Goal: Navigation & Orientation: Find specific page/section

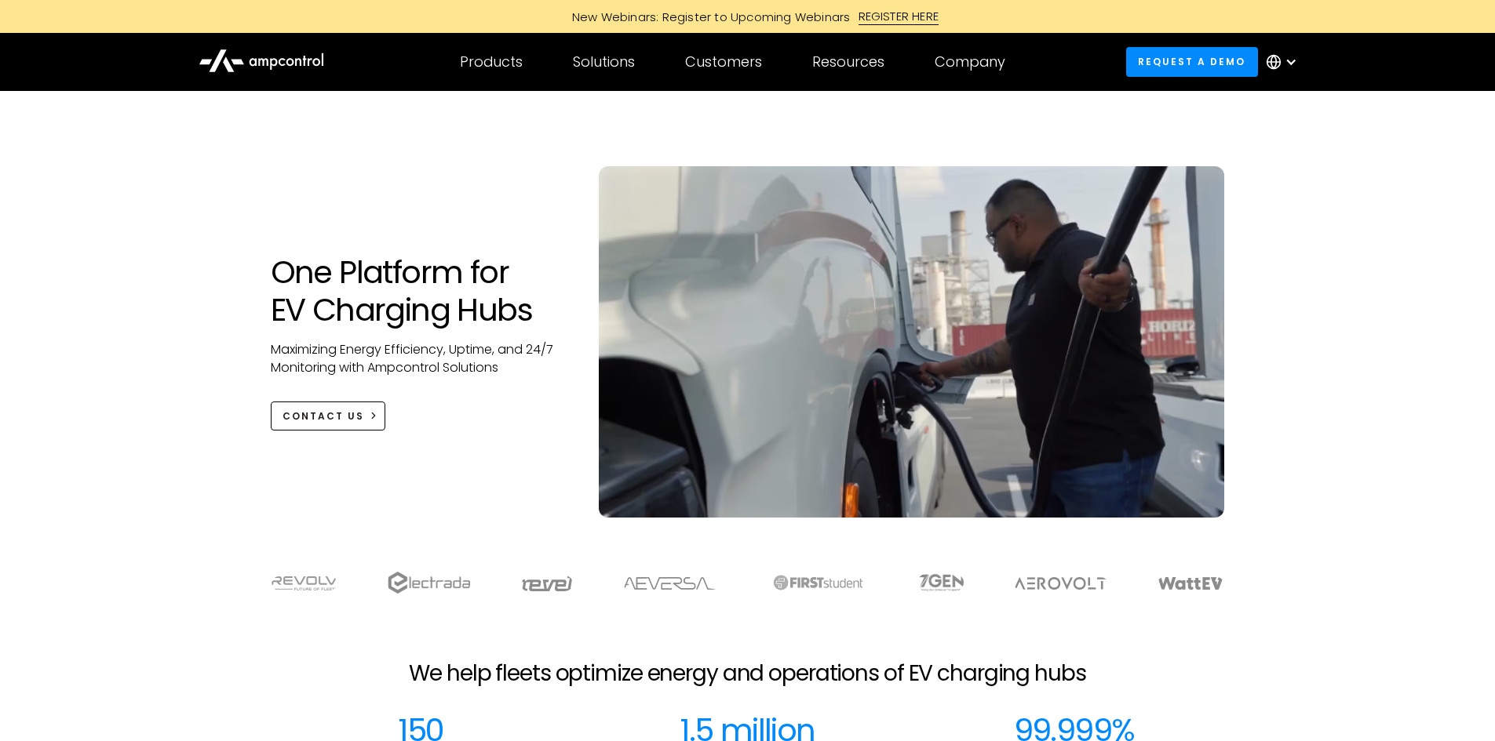
click at [257, 56] on icon at bounding box center [261, 60] width 126 height 38
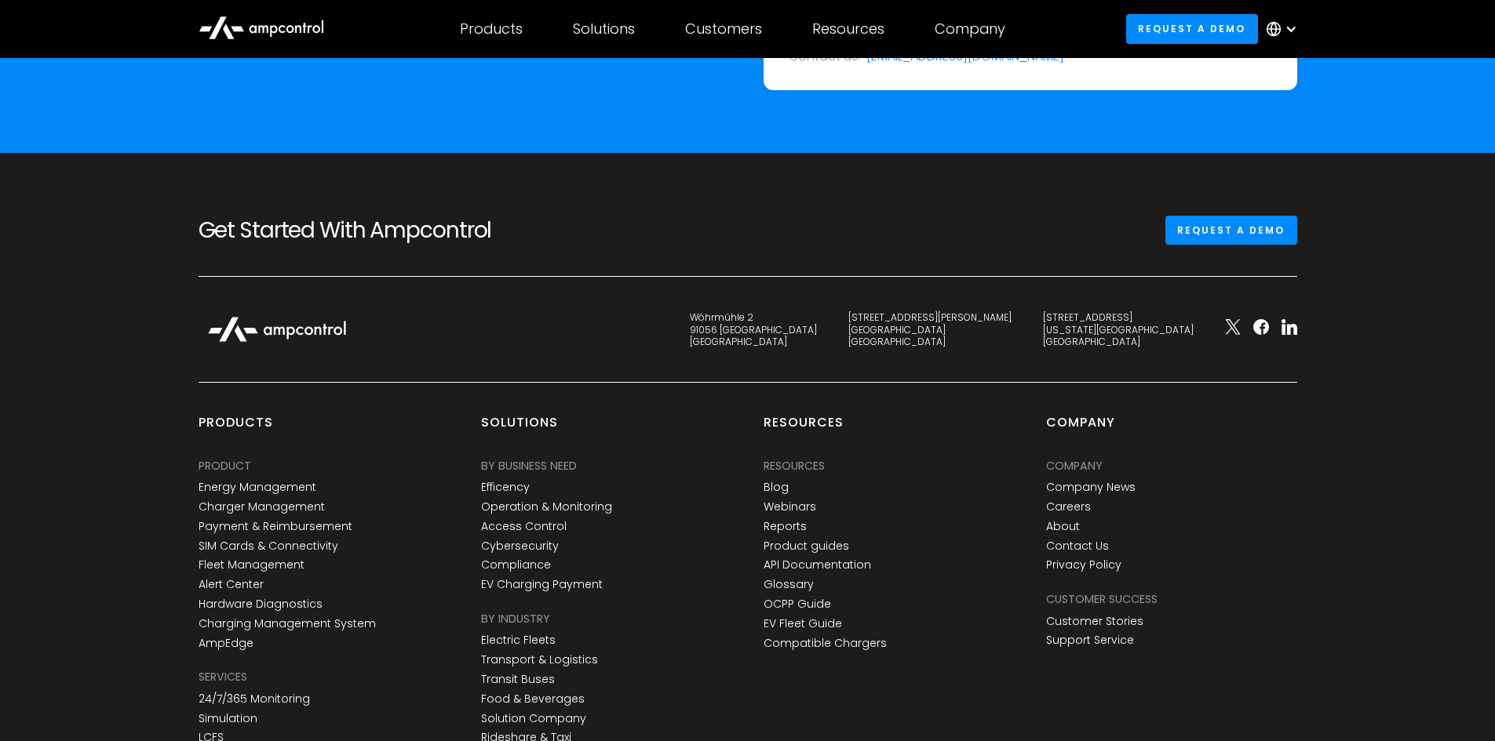
scroll to position [5801, 0]
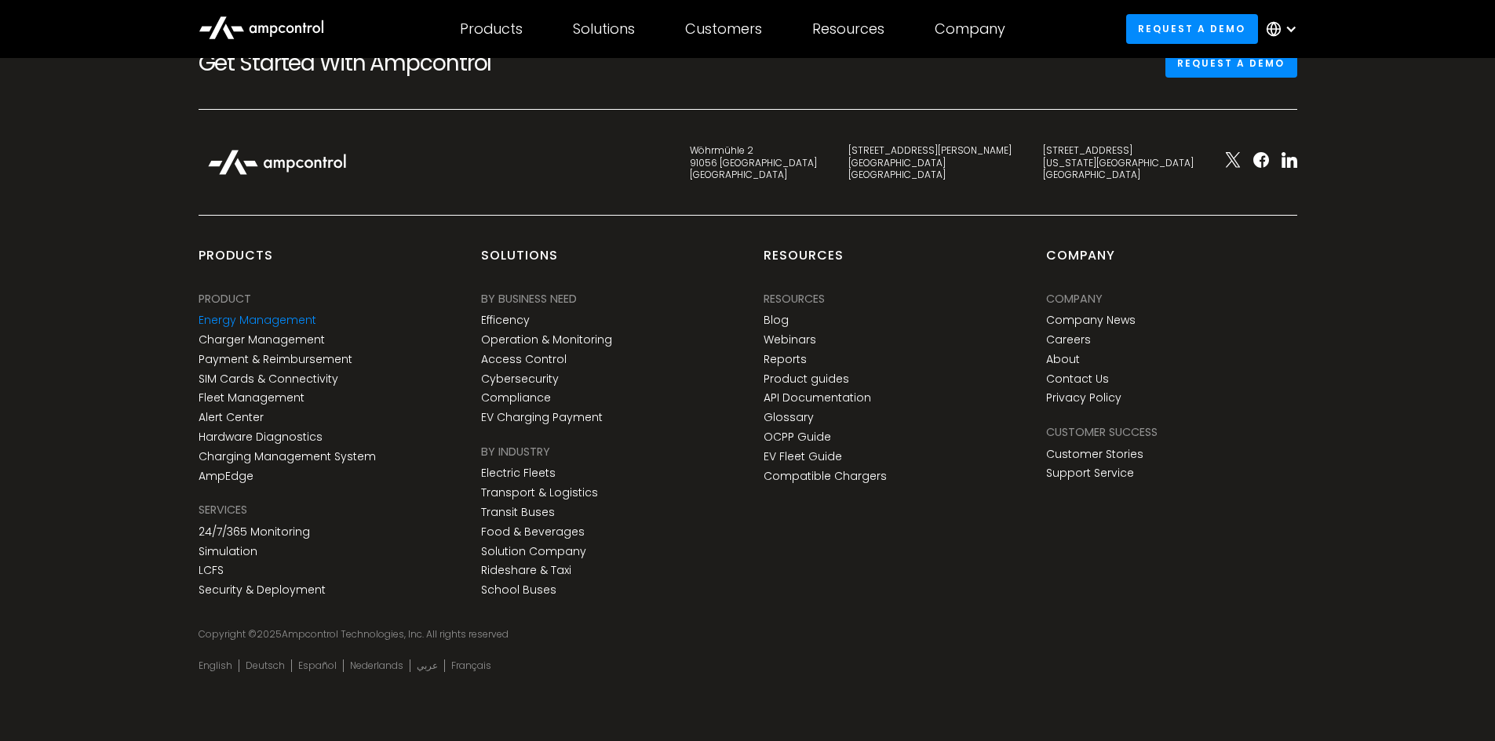
click at [237, 319] on link "Energy Management" at bounding box center [257, 320] width 118 height 13
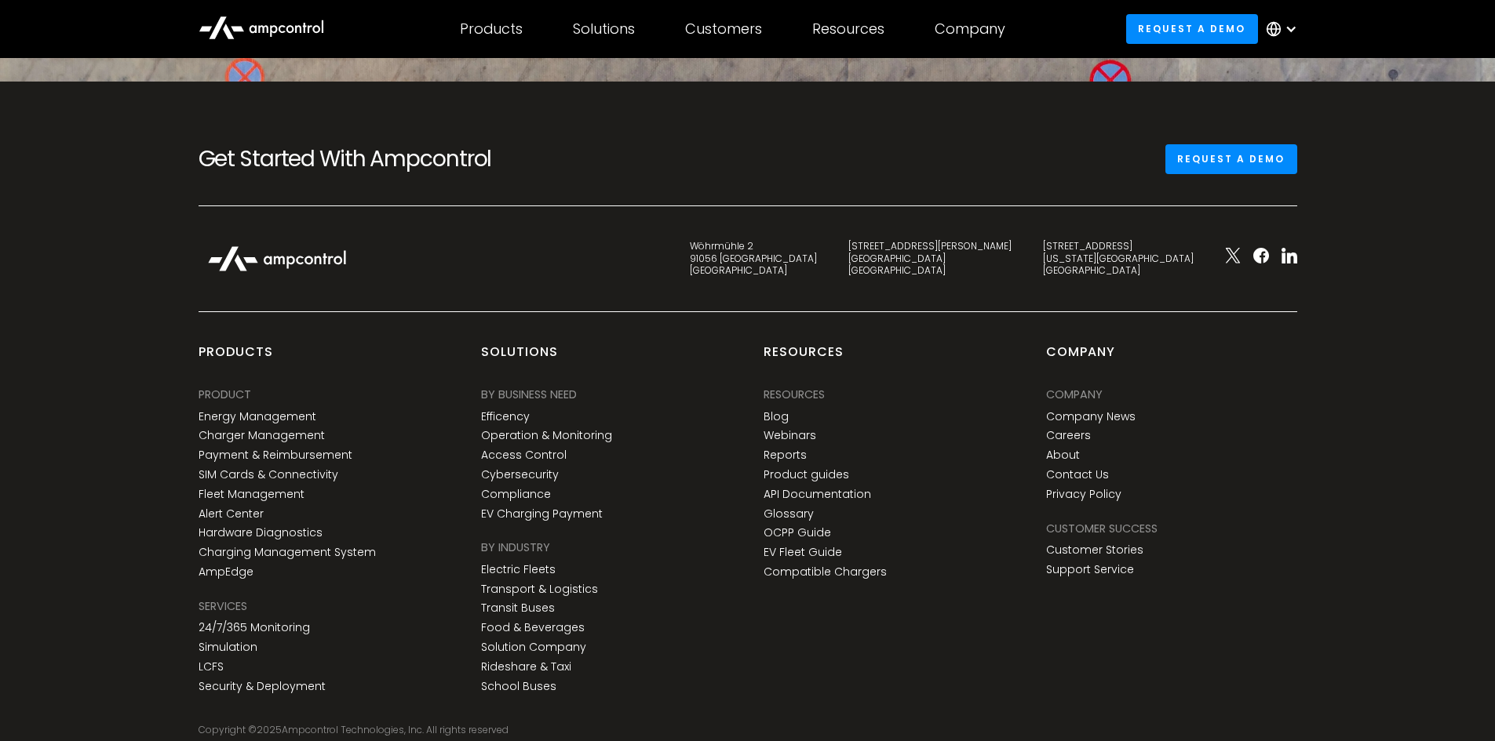
scroll to position [6434, 0]
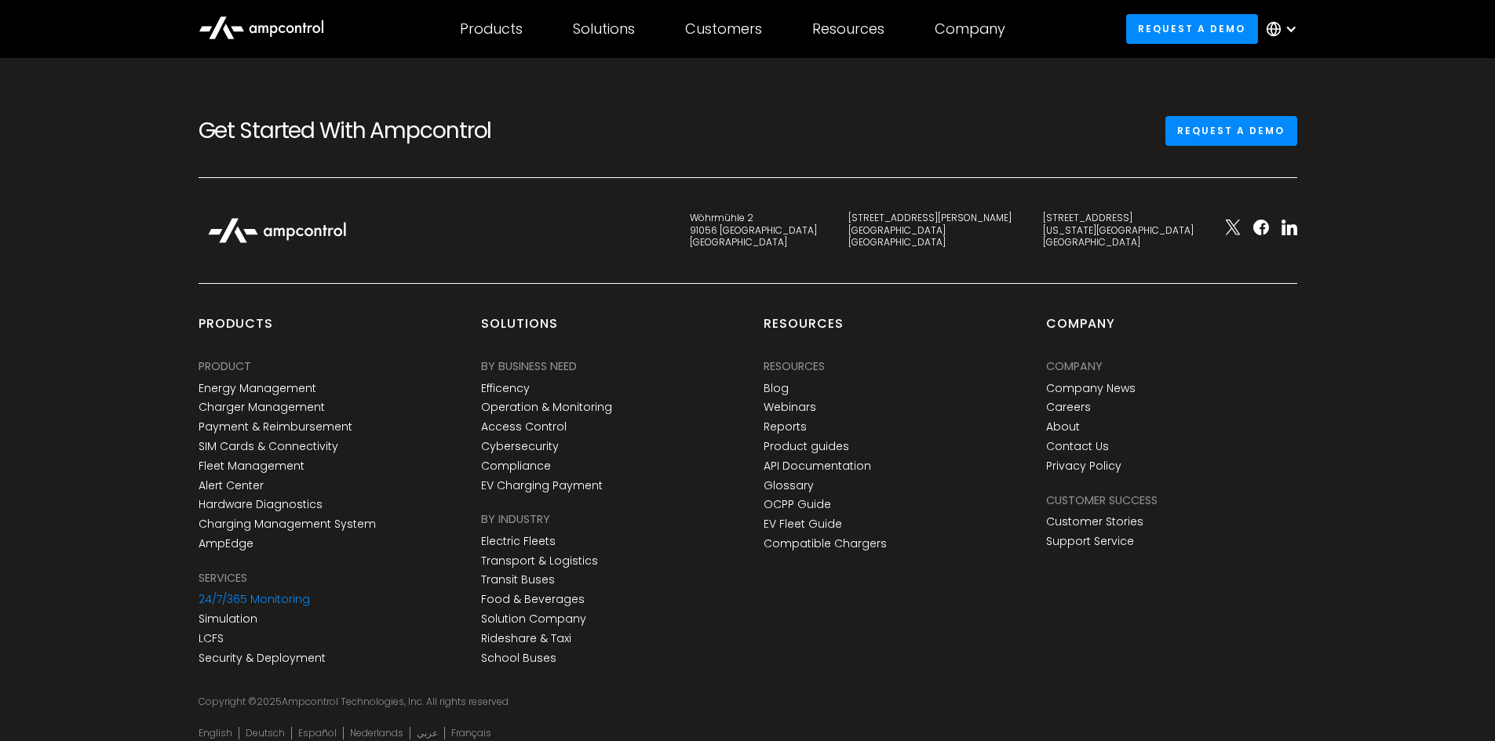
click at [243, 595] on link "24/7/365 Monitoring" at bounding box center [253, 599] width 111 height 13
click at [268, 29] on icon at bounding box center [261, 27] width 126 height 38
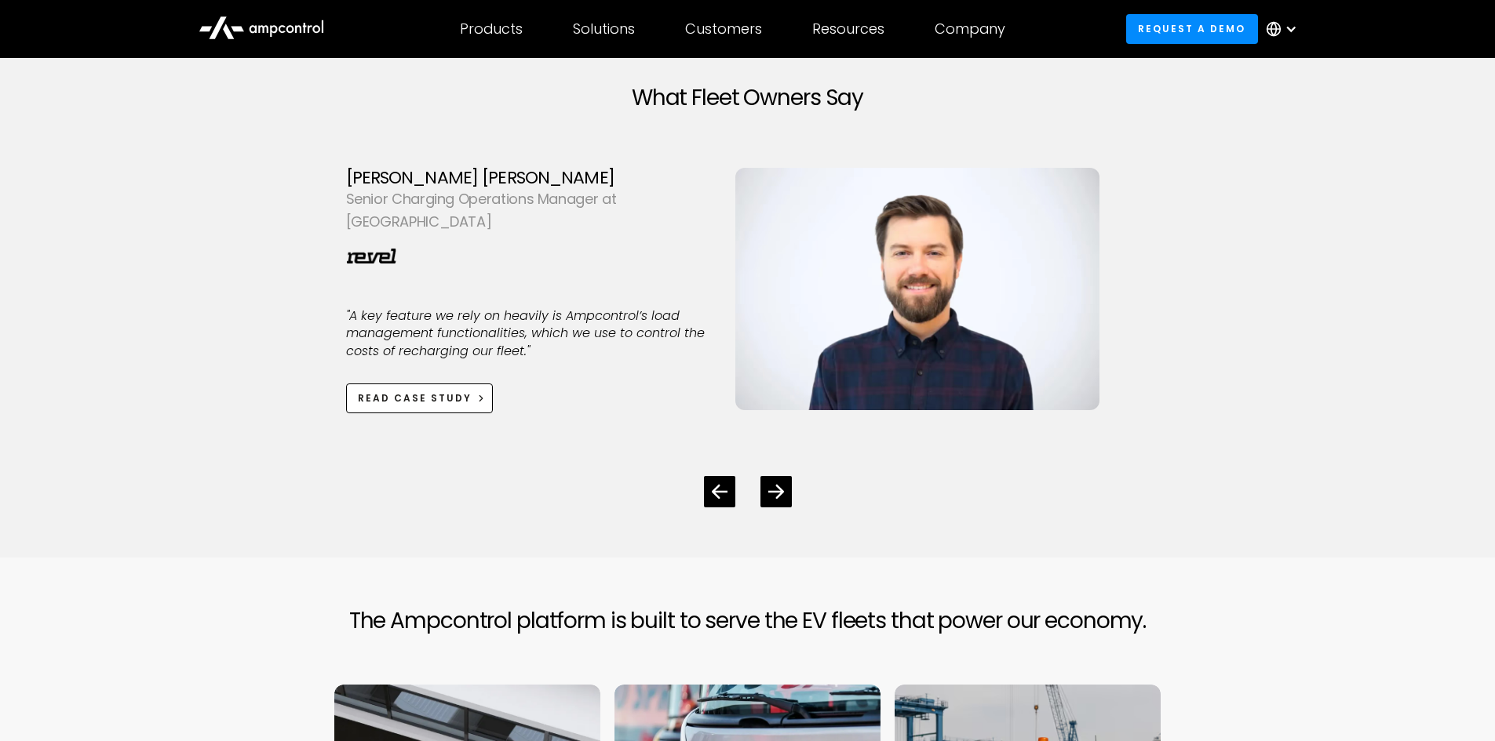
scroll to position [4394, 0]
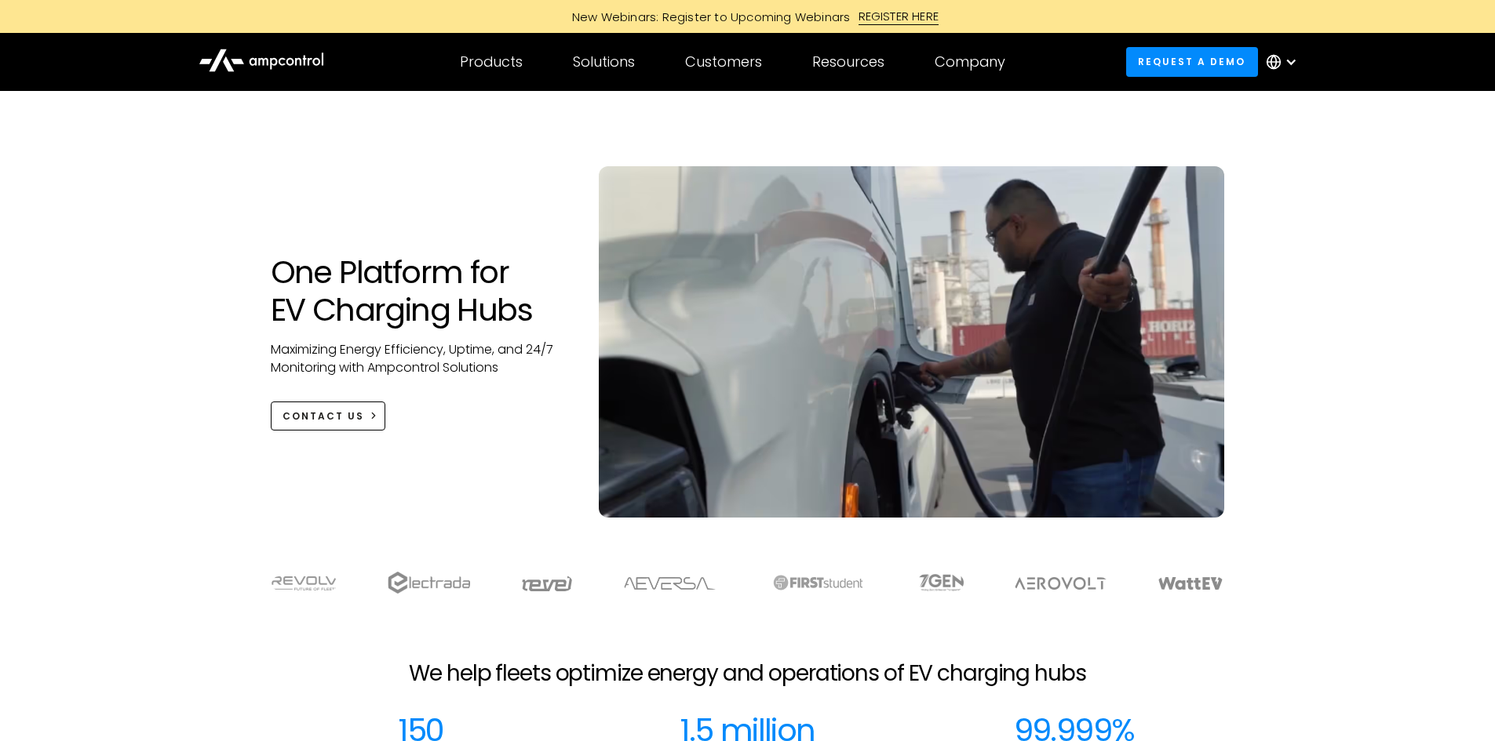
click at [1295, 61] on div at bounding box center [1290, 62] width 13 height 13
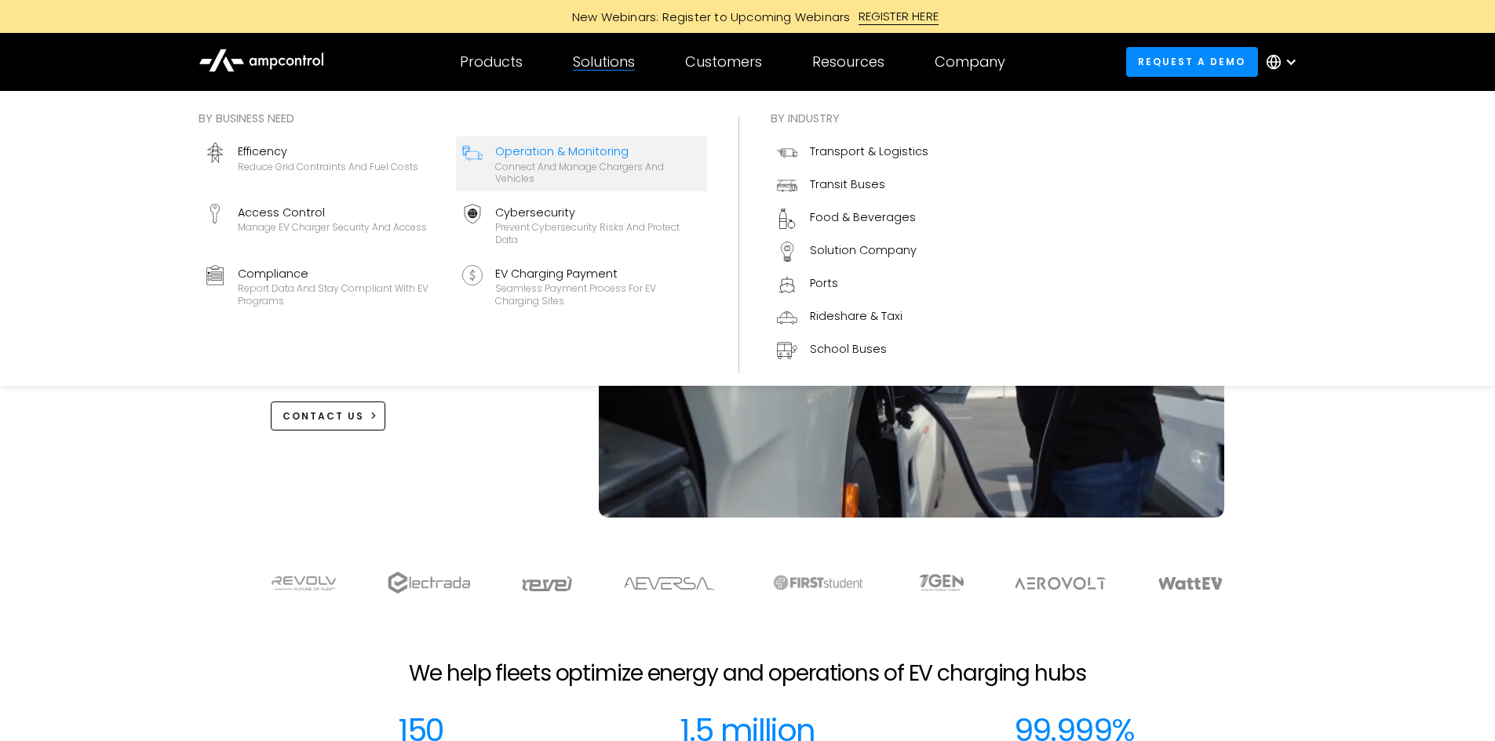
click at [588, 154] on div "Operation & Monitoring" at bounding box center [598, 151] width 206 height 17
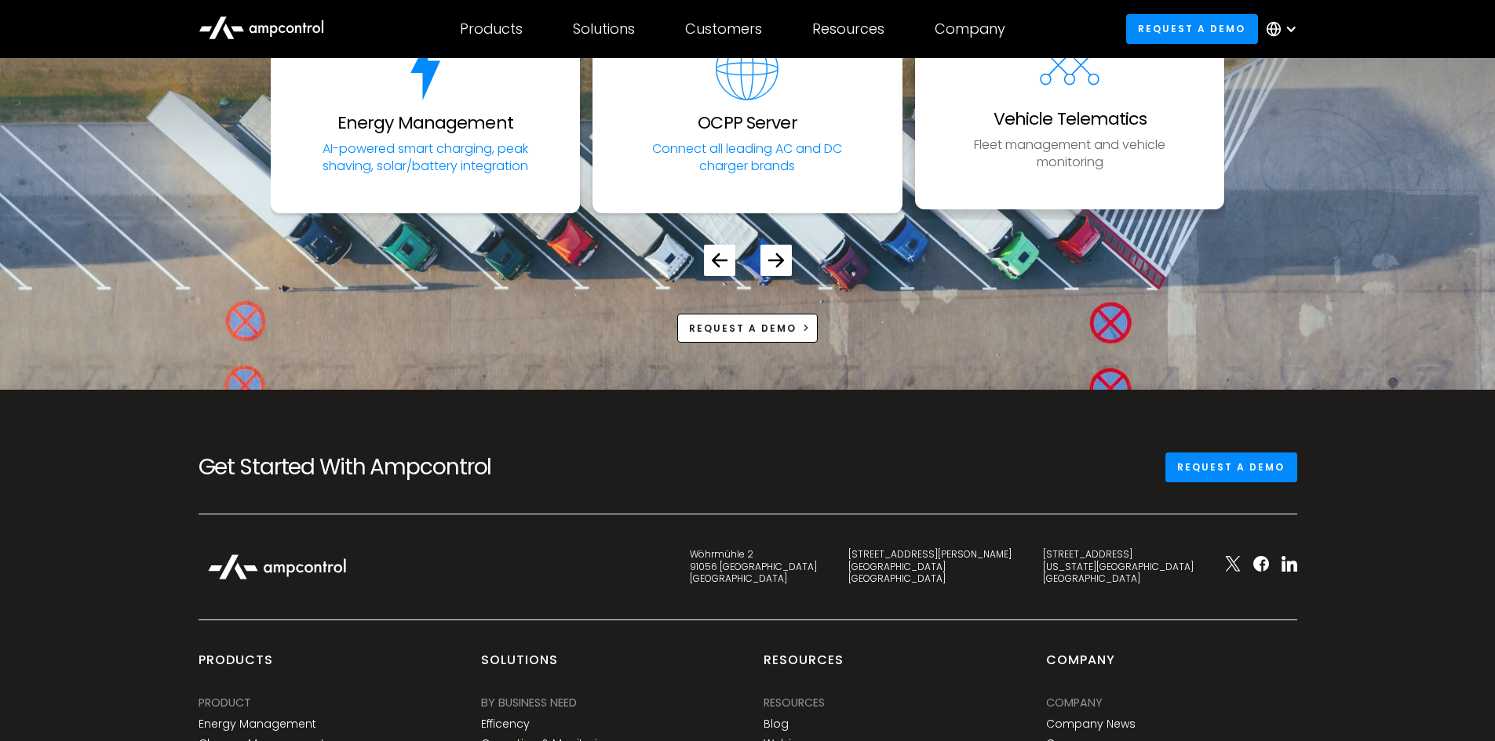
scroll to position [6355, 0]
